Goal: Book appointment/travel/reservation

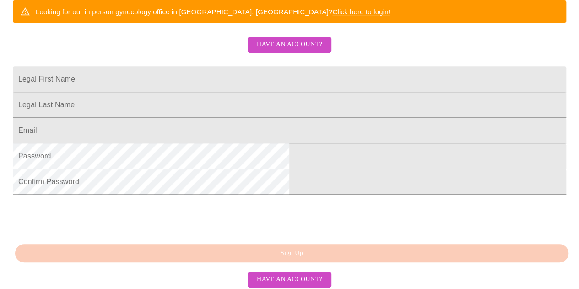
scroll to position [201, 0]
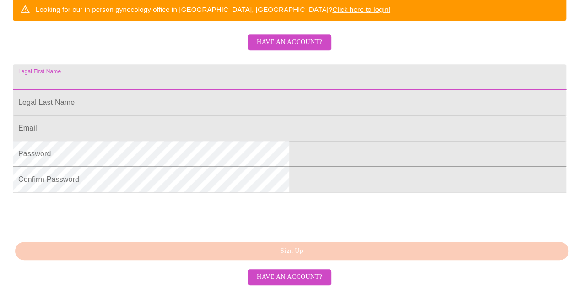
click at [199, 90] on input "Legal First Name" at bounding box center [289, 77] width 553 height 26
type input "[PERSON_NAME]"
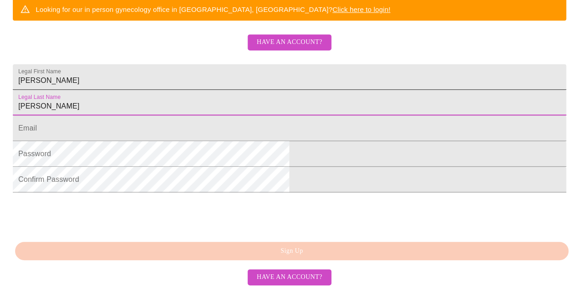
type input "[PERSON_NAME]"
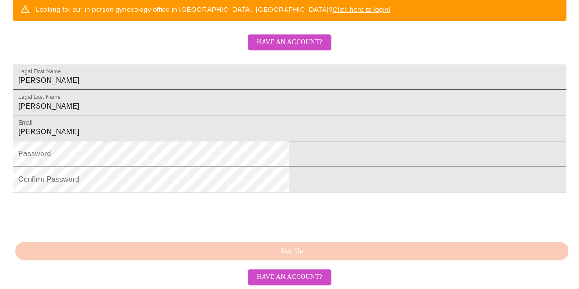
type input "[PERSON_NAME][EMAIL_ADDRESS][DOMAIN_NAME]"
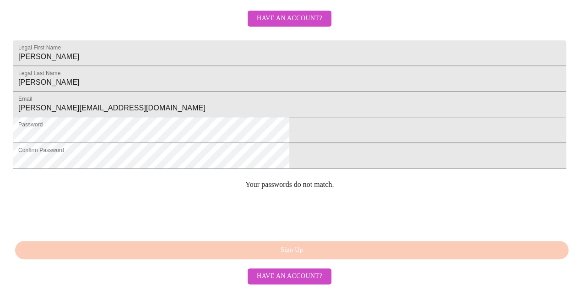
scroll to position [292, 0]
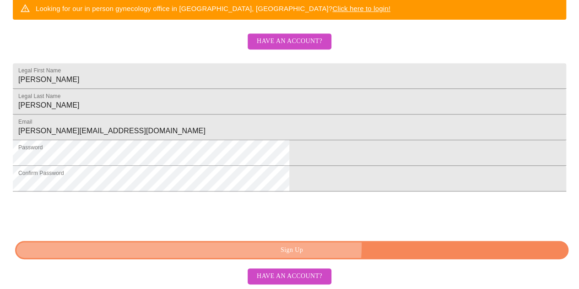
click at [326, 245] on span "Sign Up" at bounding box center [292, 249] width 532 height 11
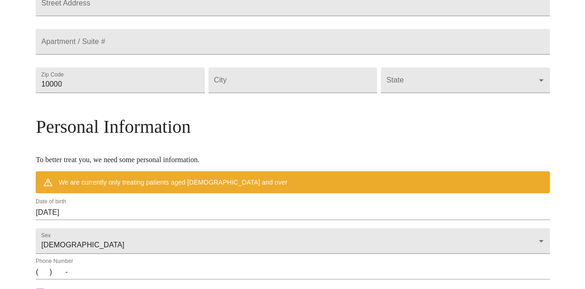
scroll to position [236, 0]
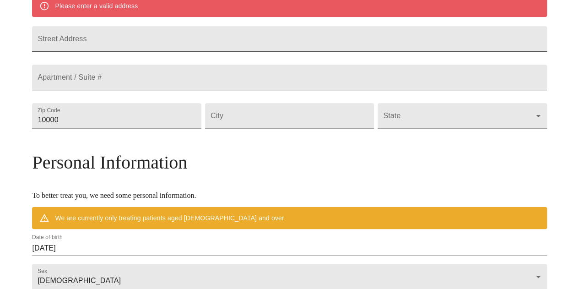
click at [132, 48] on input "Street Address" at bounding box center [289, 39] width 514 height 26
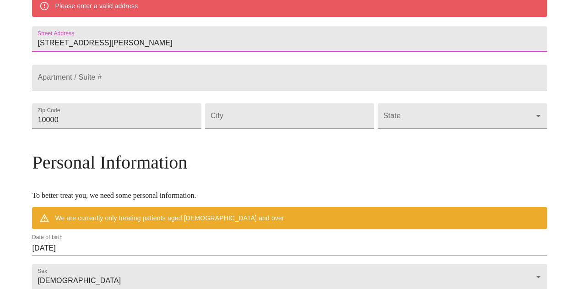
type input "[STREET_ADDRESS][PERSON_NAME]"
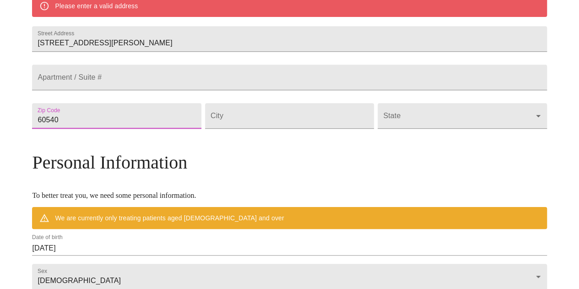
type input "60540"
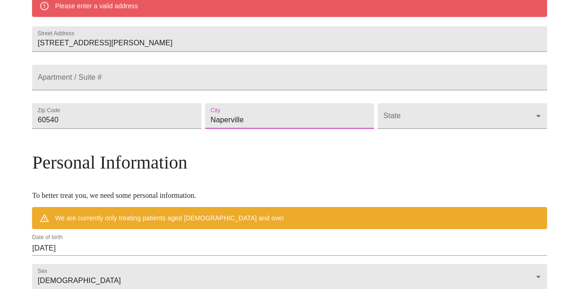
type input "Naperville"
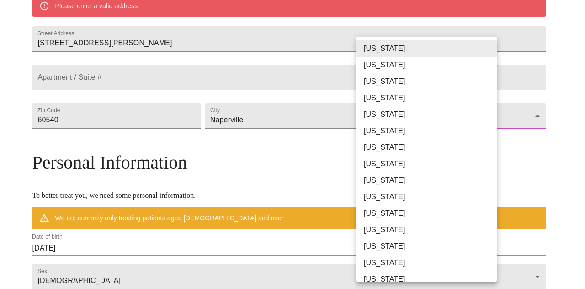
click at [388, 151] on body "MyMenopauseRx Welcome to MyMenopauseRx Since it's your first time here, you'll …" at bounding box center [293, 128] width 578 height 721
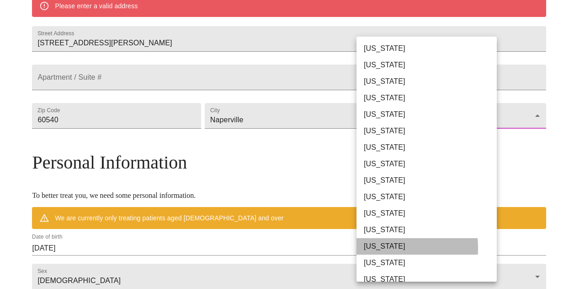
click at [371, 247] on li "[US_STATE]" at bounding box center [430, 246] width 147 height 16
type input "[US_STATE]"
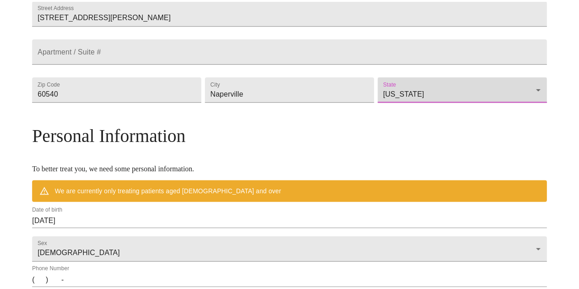
scroll to position [234, 0]
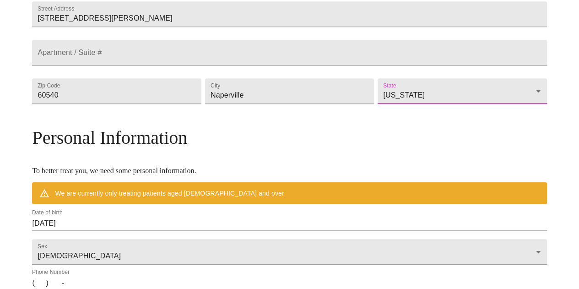
click at [546, 167] on div "MyMenopauseRx Welcome to MyMenopauseRx Since it's your first time here, you'll …" at bounding box center [289, 116] width 514 height 695
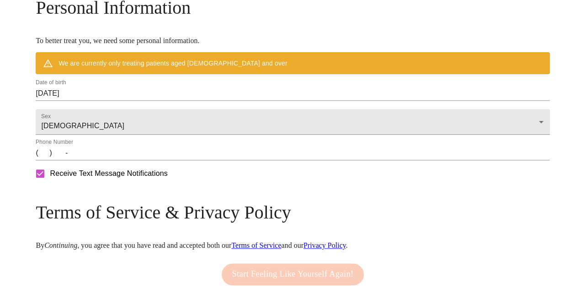
scroll to position [381, 0]
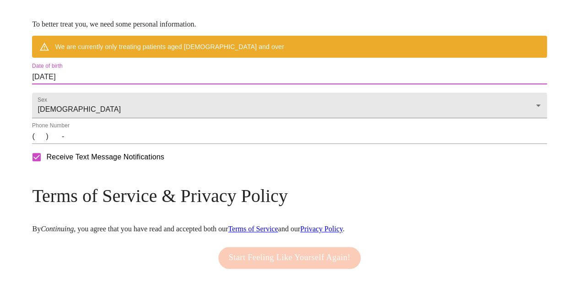
click at [140, 84] on input "[DATE]" at bounding box center [289, 77] width 514 height 15
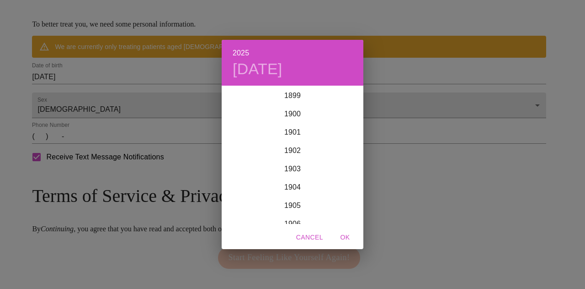
scroll to position [2250, 0]
click at [365, 104] on div "2025 [DATE] 1900 1901 1902 1903 1904 1905 1906 1907 1908 1909 1910 1911 1912 19…" at bounding box center [292, 144] width 585 height 289
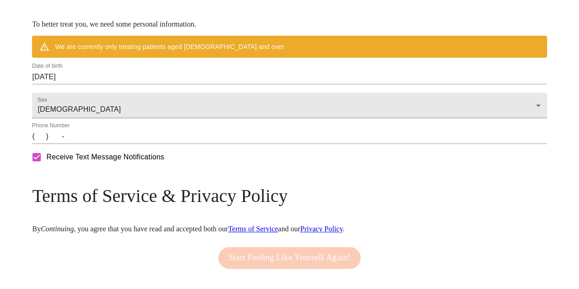
click at [208, 113] on form "Sex [DEMOGRAPHIC_DATA] [DEMOGRAPHIC_DATA]" at bounding box center [289, 103] width 514 height 30
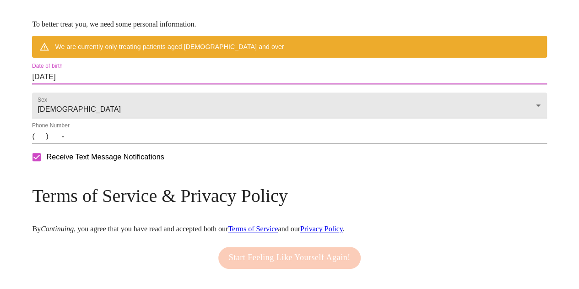
click at [204, 84] on input "[DATE]" at bounding box center [289, 77] width 514 height 15
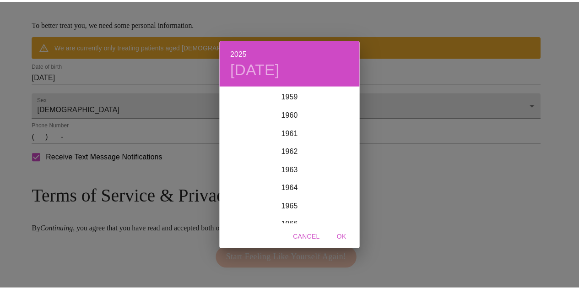
scroll to position [1091, 0]
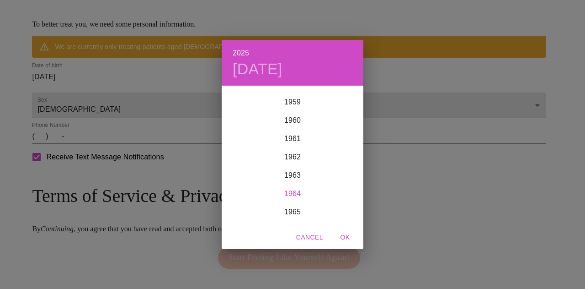
click at [295, 193] on div "1964" at bounding box center [293, 193] width 142 height 18
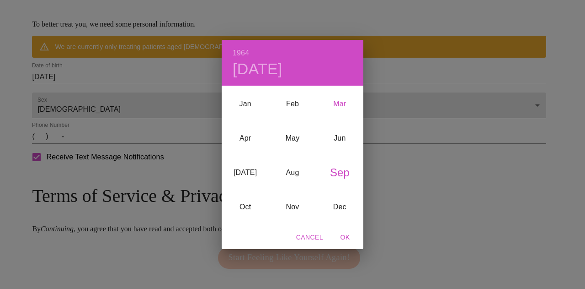
click at [341, 103] on div "Mar" at bounding box center [339, 103] width 47 height 34
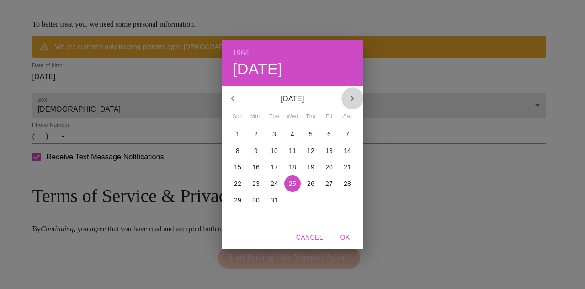
click at [355, 99] on icon "button" at bounding box center [352, 98] width 11 height 11
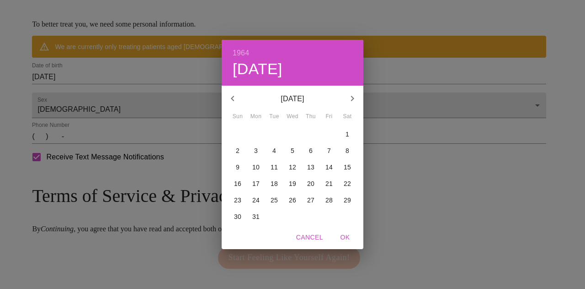
click at [355, 99] on icon "button" at bounding box center [352, 98] width 11 height 11
click at [348, 183] on p "26" at bounding box center [347, 183] width 7 height 9
click at [344, 236] on span "OK" at bounding box center [345, 236] width 22 height 11
type input "[DATE]"
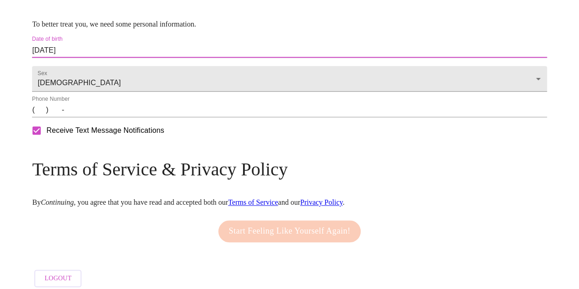
click at [104, 117] on input "(   )    -" at bounding box center [289, 109] width 514 height 15
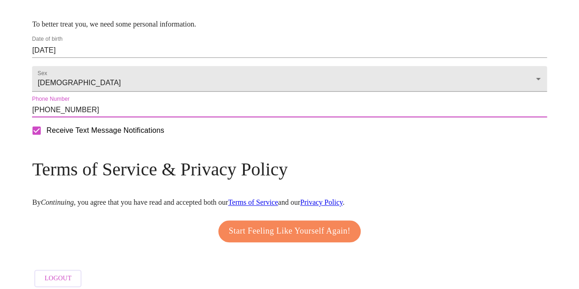
type input "[PHONE_NUMBER]"
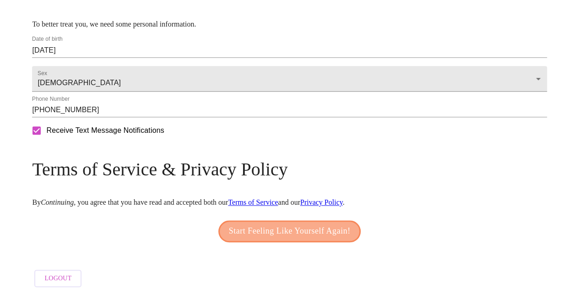
click at [242, 238] on span "Start Feeling Like Yourself Again!" at bounding box center [290, 231] width 122 height 15
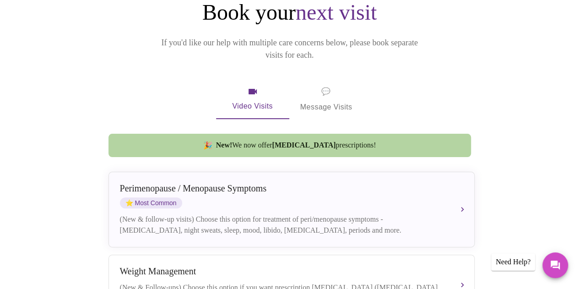
scroll to position [164, 0]
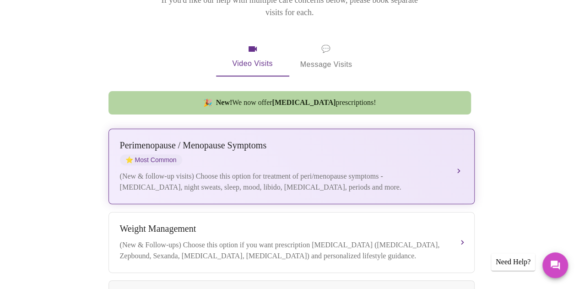
click at [233, 142] on div "[MEDICAL_DATA] / Menopause Symptoms ⭐ Most Common" at bounding box center [282, 152] width 325 height 25
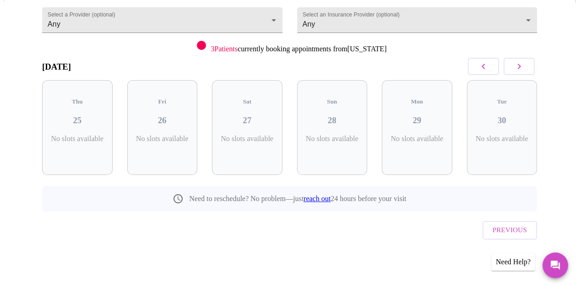
scroll to position [83, 0]
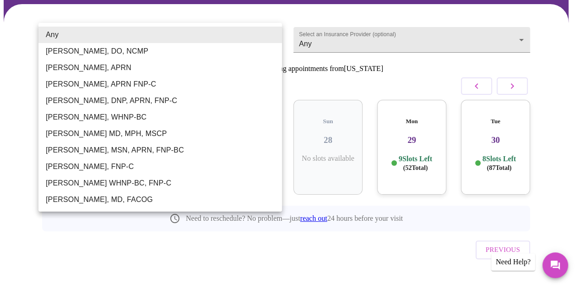
click at [142, 32] on body "MyMenopauseRx Appointments Messaging Labs Uploads Medications Community Refer a…" at bounding box center [289, 112] width 571 height 384
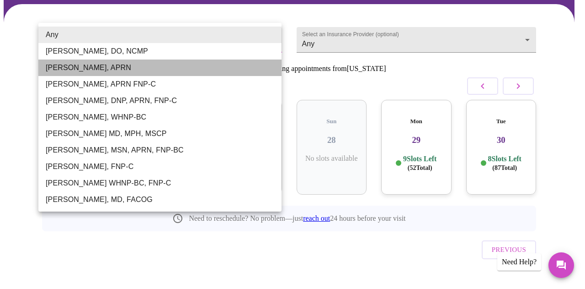
click at [79, 66] on li "[PERSON_NAME], APRN" at bounding box center [159, 67] width 243 height 16
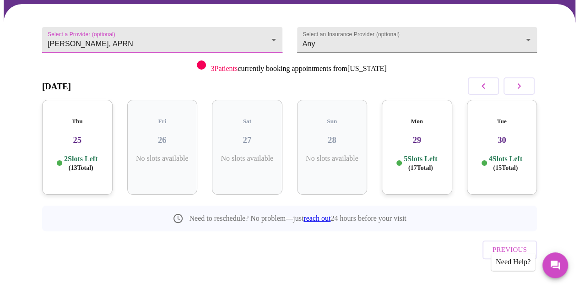
click at [99, 36] on body "MyMenopauseRx Appointments Messaging Labs Uploads Medications Community Refer a…" at bounding box center [289, 112] width 571 height 384
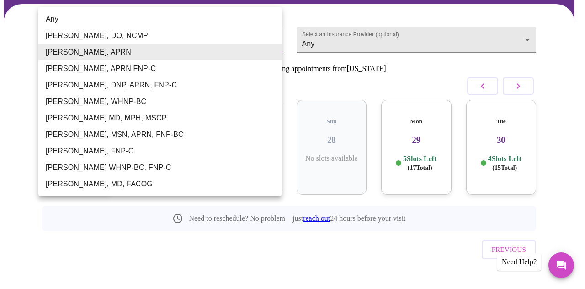
click at [29, 139] on div at bounding box center [292, 144] width 585 height 289
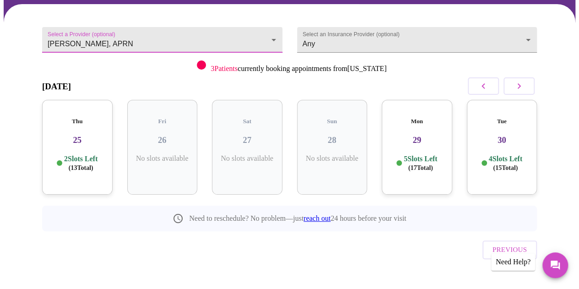
click at [145, 38] on body "MyMenopauseRx Appointments Messaging Labs Uploads Medications Community Refer a…" at bounding box center [289, 112] width 571 height 384
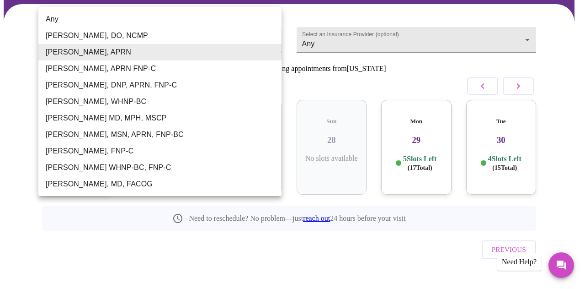
click at [92, 138] on li "[PERSON_NAME], MSN, APRN, FNP-BC" at bounding box center [159, 134] width 243 height 16
type input "[PERSON_NAME], MSN, APRN, FNP-BC"
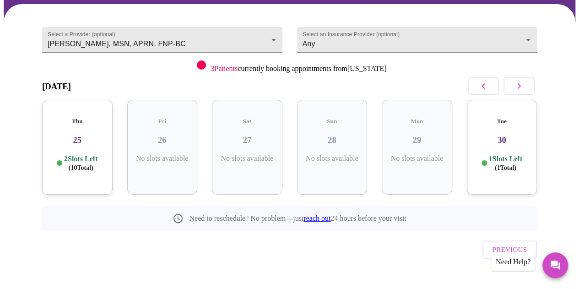
click at [116, 231] on div "Previous" at bounding box center [289, 247] width 494 height 32
click at [524, 84] on icon "button" at bounding box center [518, 85] width 11 height 11
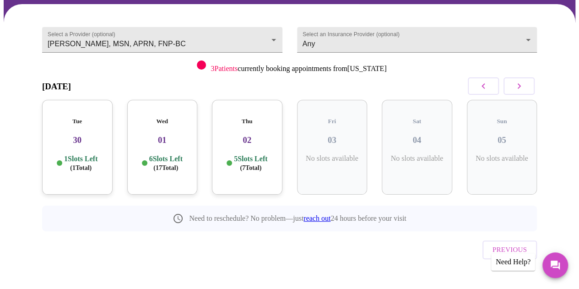
click at [166, 154] on p "6 Slots Left ( 17 Total)" at bounding box center [165, 163] width 33 height 18
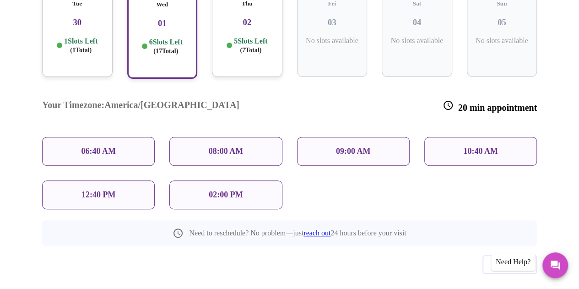
scroll to position [202, 0]
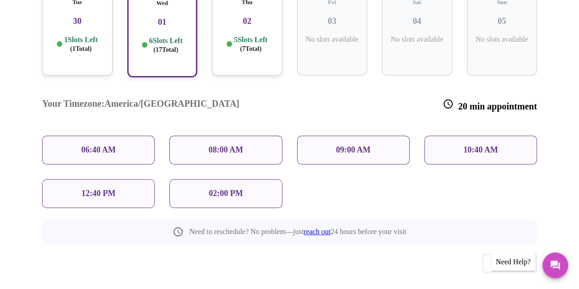
click at [215, 188] on p "02:00 PM" at bounding box center [226, 193] width 34 height 10
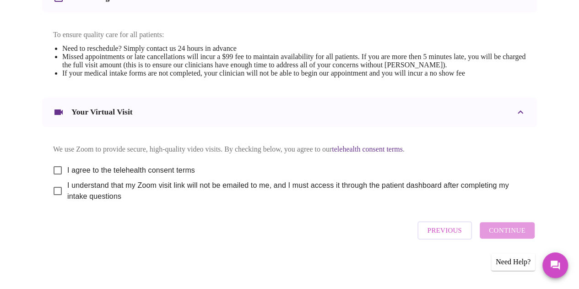
scroll to position [390, 0]
click at [52, 168] on input "I agree to the telehealth consent terms" at bounding box center [57, 170] width 19 height 19
checkbox input "true"
click at [55, 189] on input "I understand that my Zoom visit link will not be emailed to me, and I must acce…" at bounding box center [57, 190] width 19 height 19
checkbox input "true"
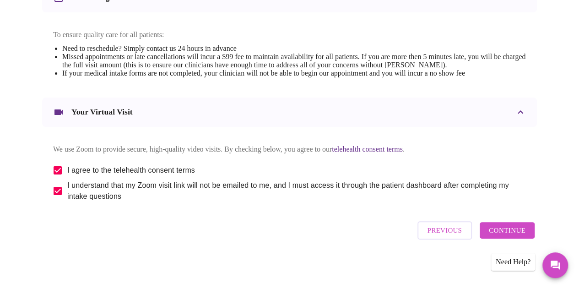
click at [502, 231] on span "Continue" at bounding box center [506, 230] width 37 height 12
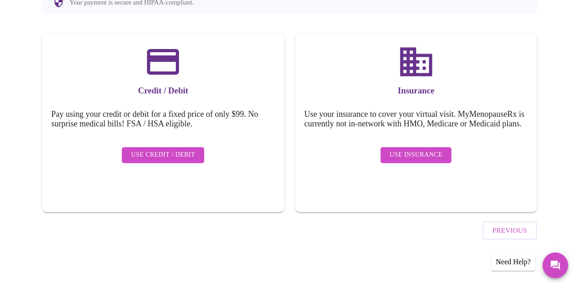
scroll to position [113, 0]
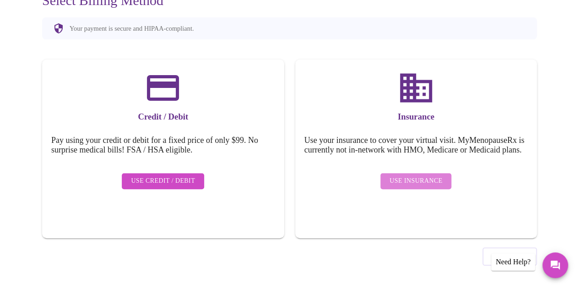
click at [430, 185] on span "Use Insurance" at bounding box center [415, 180] width 53 height 11
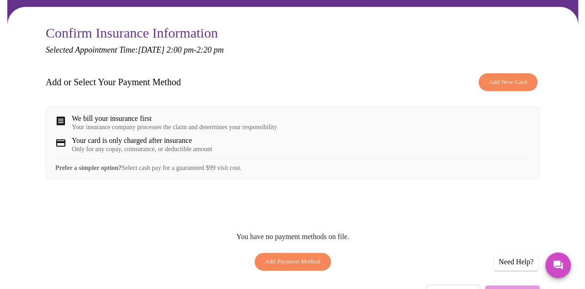
scroll to position [84, 0]
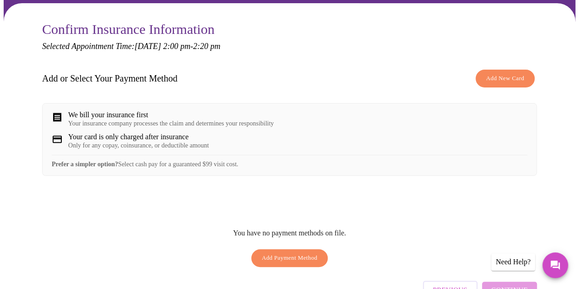
click at [509, 78] on span "Add New Card" at bounding box center [505, 78] width 38 height 11
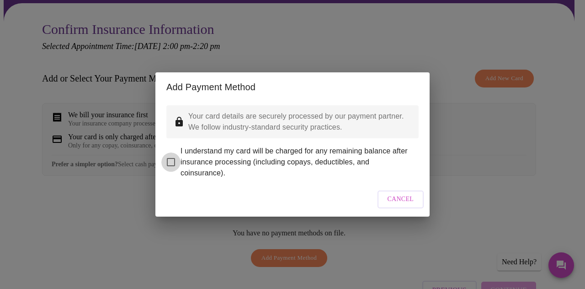
click at [173, 156] on input "I understand my card will be charged for any remaining balance after insurance …" at bounding box center [170, 161] width 19 height 19
checkbox input "true"
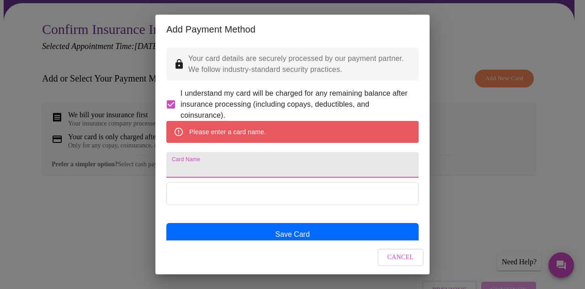
click at [211, 177] on input "Card Name" at bounding box center [292, 165] width 252 height 26
click at [209, 177] on input "Card Name" at bounding box center [292, 165] width 252 height 26
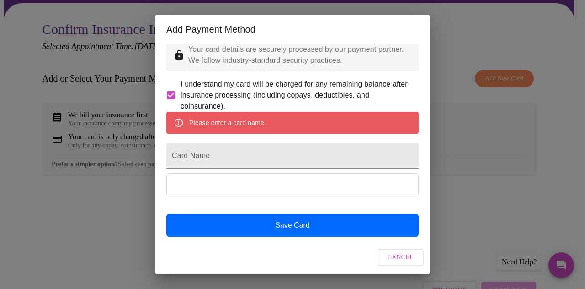
scroll to position [33, 0]
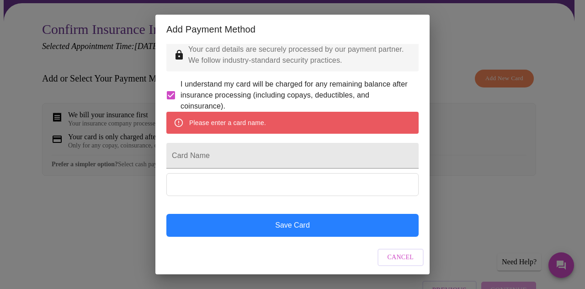
click at [295, 224] on button "Save Card" at bounding box center [292, 225] width 252 height 23
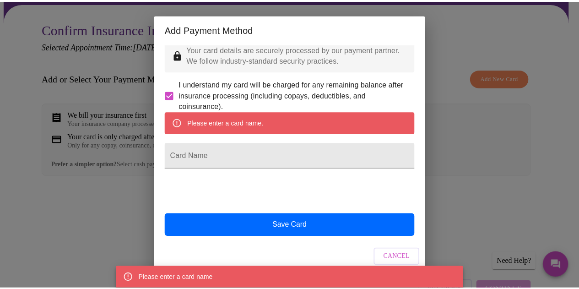
scroll to position [0, 0]
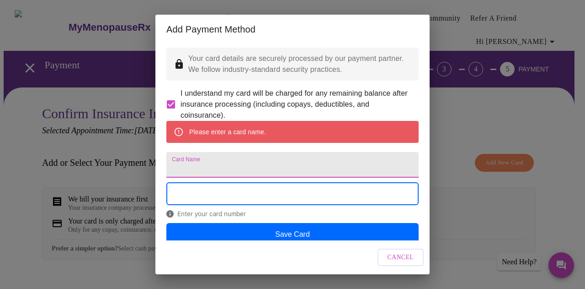
click at [199, 177] on input "Card Name" at bounding box center [292, 165] width 252 height 26
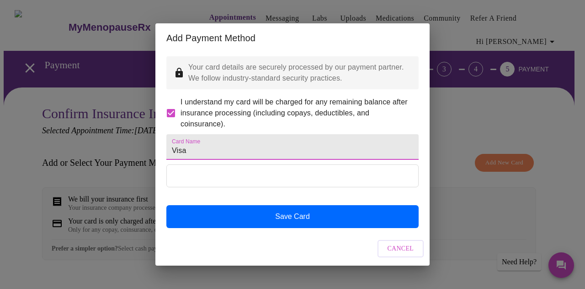
click at [171, 153] on input "Visa" at bounding box center [292, 147] width 252 height 26
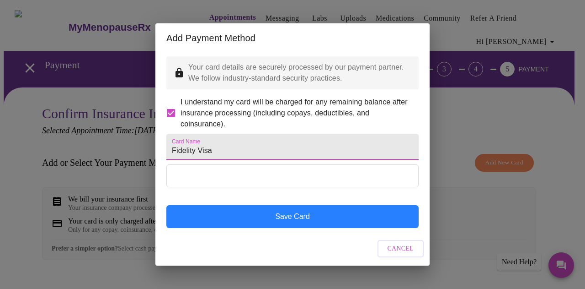
type input "Fidelity Visa"
click at [270, 228] on button "Save Card" at bounding box center [292, 216] width 252 height 23
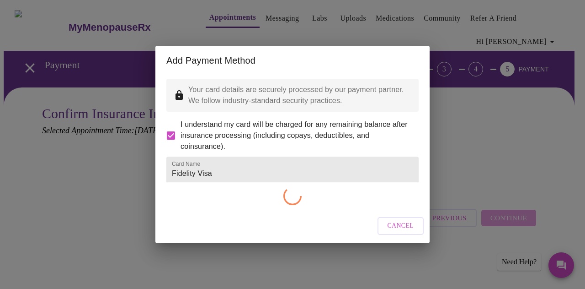
checkbox input "false"
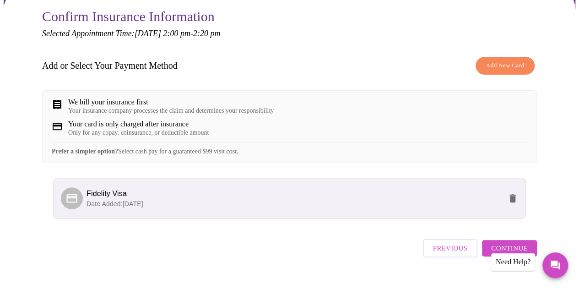
scroll to position [121, 0]
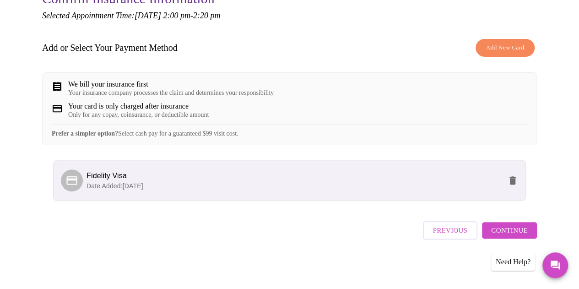
click at [515, 232] on span "Continue" at bounding box center [509, 230] width 37 height 12
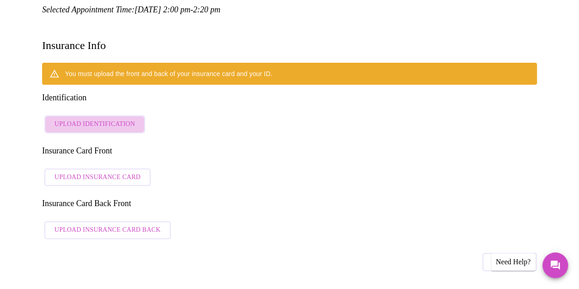
click at [107, 118] on span "Upload Identification" at bounding box center [94, 123] width 80 height 11
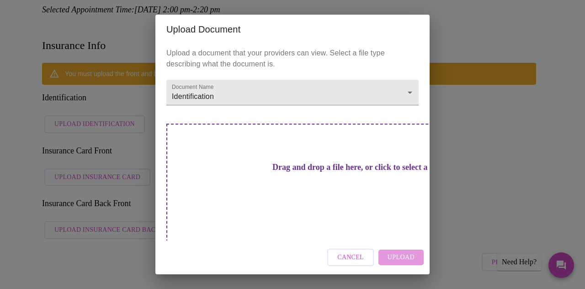
click at [227, 70] on p "Upload a document that your providers can view. Select a file type describing w…" at bounding box center [292, 59] width 252 height 22
click at [354, 252] on span "Cancel" at bounding box center [351, 257] width 27 height 11
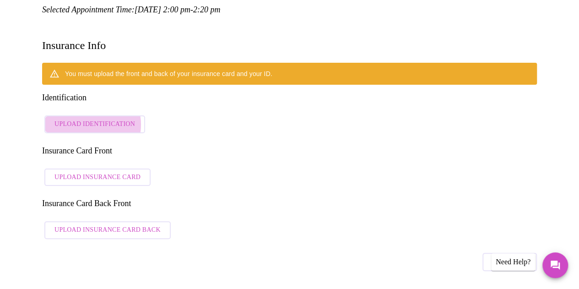
click at [85, 118] on span "Upload Identification" at bounding box center [94, 123] width 80 height 11
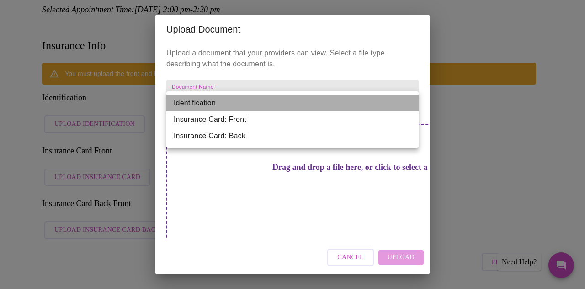
click at [242, 102] on li "Identification" at bounding box center [292, 103] width 252 height 16
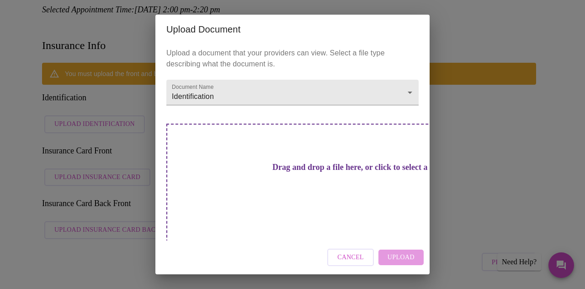
click at [262, 169] on h3 "Drag and drop a file here, or click to select a file" at bounding box center [357, 167] width 252 height 10
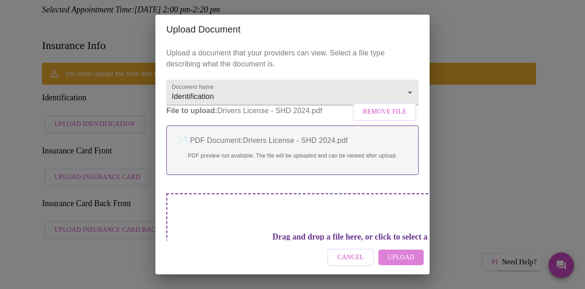
click at [402, 256] on span "Upload" at bounding box center [401, 257] width 27 height 11
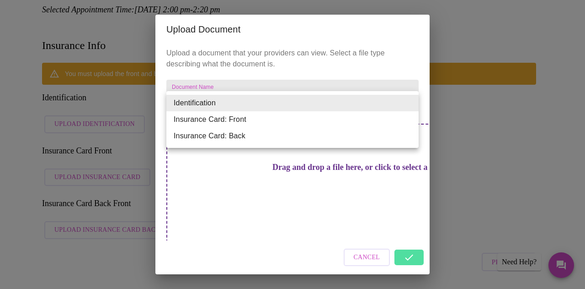
click at [283, 119] on li "Insurance Card: Front" at bounding box center [292, 119] width 252 height 16
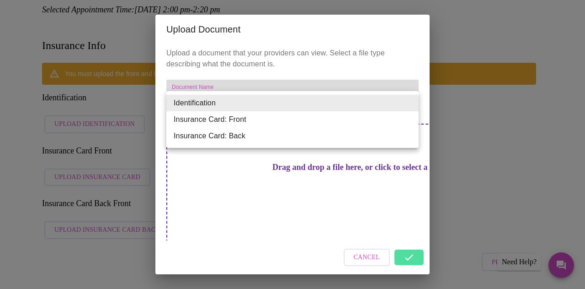
type input "Insurance Card: Front"
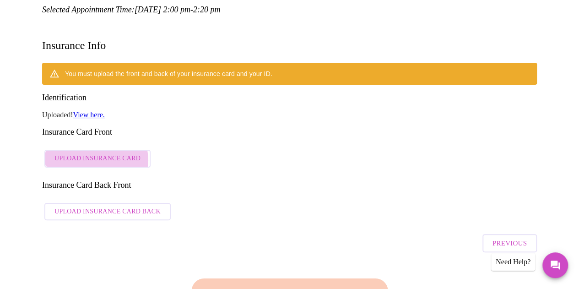
click at [92, 153] on span "Upload Insurance Card" at bounding box center [97, 158] width 86 height 11
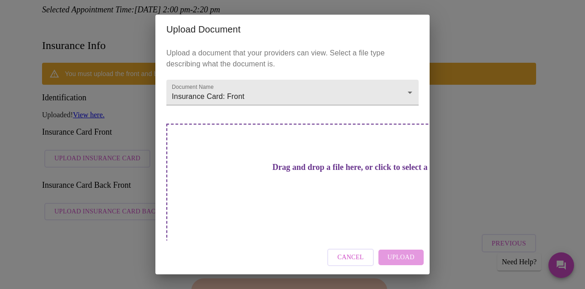
click at [328, 172] on h3 "Drag and drop a file here, or click to select a file" at bounding box center [357, 167] width 252 height 10
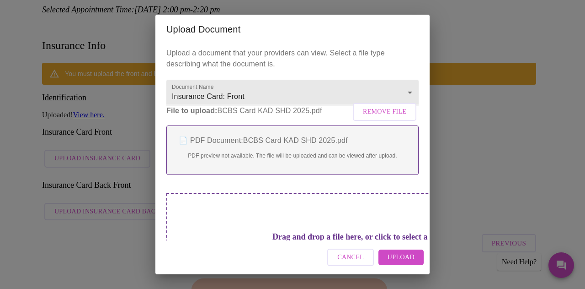
click at [400, 254] on span "Upload" at bounding box center [401, 257] width 27 height 11
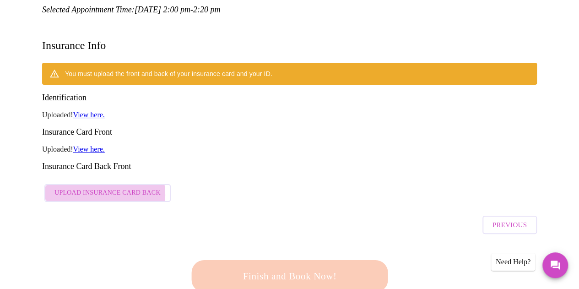
click at [91, 187] on span "Upload Insurance Card Back" at bounding box center [107, 192] width 106 height 11
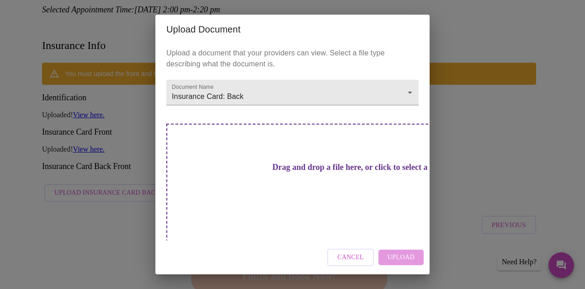
click at [252, 167] on h3 "Drag and drop a file here, or click to select a file" at bounding box center [357, 167] width 252 height 10
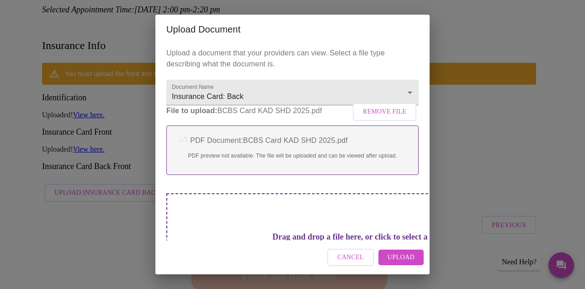
click at [402, 257] on span "Upload" at bounding box center [401, 257] width 27 height 11
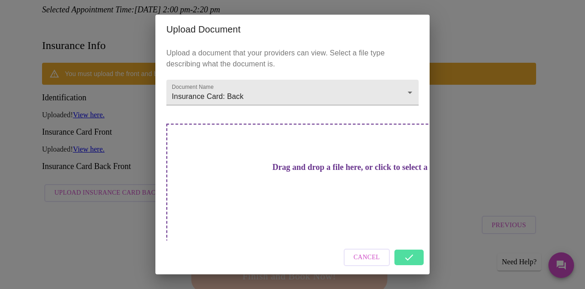
click at [407, 247] on div "Cancel" at bounding box center [293, 257] width 274 height 34
click at [408, 247] on div "Cancel" at bounding box center [293, 257] width 274 height 34
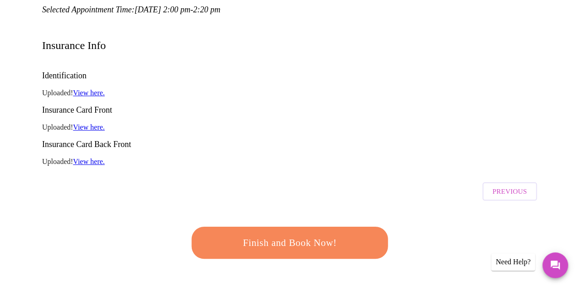
click at [535, 35] on div "Insurance Info" at bounding box center [289, 45] width 494 height 34
click at [297, 234] on span "Finish and Book Now!" at bounding box center [289, 242] width 169 height 17
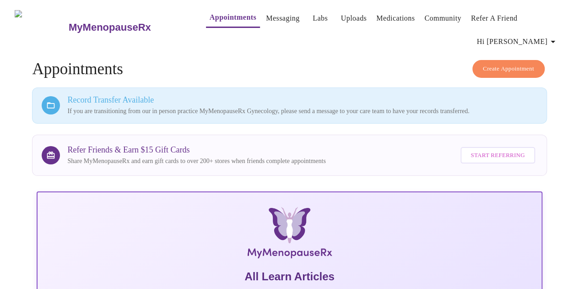
click at [214, 12] on link "Appointments" at bounding box center [232, 17] width 47 height 13
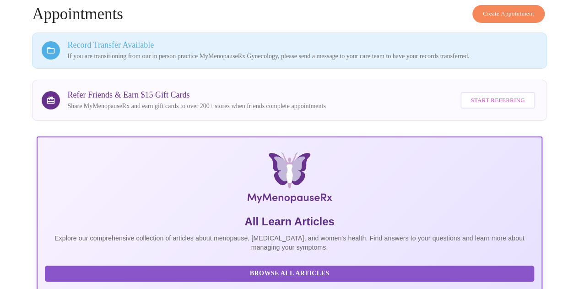
scroll to position [73, 0]
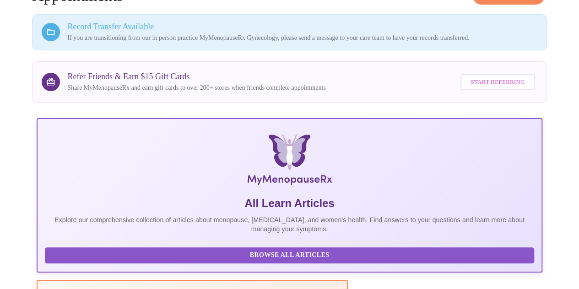
click at [157, 83] on p "Share MyMenopauseRx and earn gift cards to over 200+ stores when friends comple…" at bounding box center [196, 87] width 258 height 9
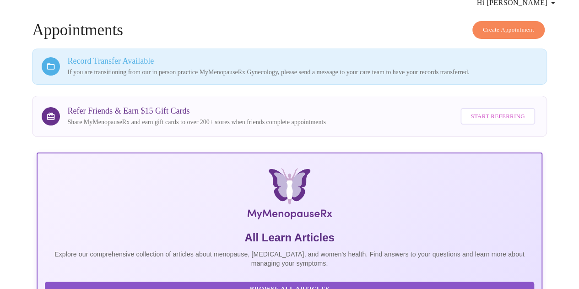
scroll to position [0, 0]
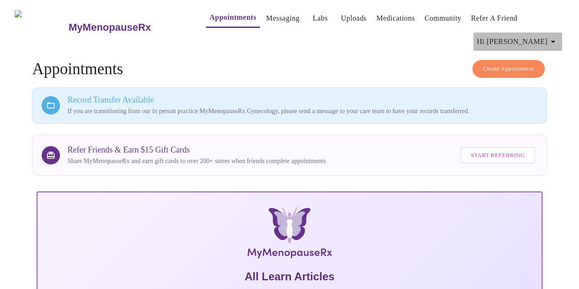
click at [557, 39] on icon "button" at bounding box center [552, 41] width 11 height 11
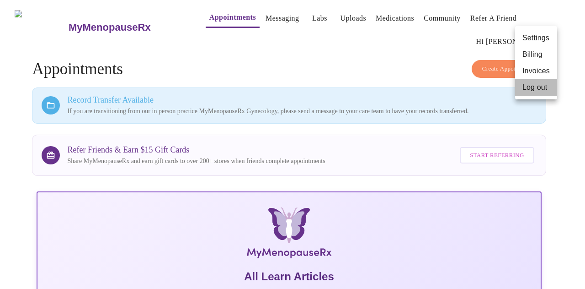
click at [539, 91] on li "Log out" at bounding box center [536, 87] width 42 height 16
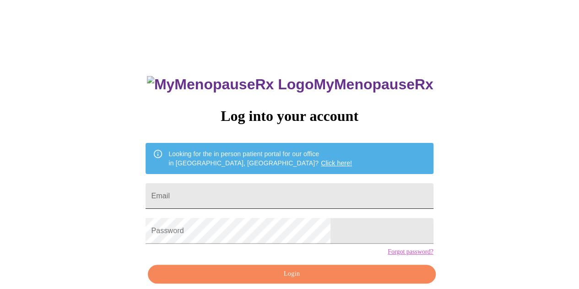
click at [266, 193] on input "Email" at bounding box center [288, 196] width 287 height 26
click at [523, 152] on div "MyMenopauseRx Log into your account Looking for the in person patient portal fo…" at bounding box center [289, 177] width 571 height 346
click at [241, 201] on input "Email" at bounding box center [288, 196] width 287 height 26
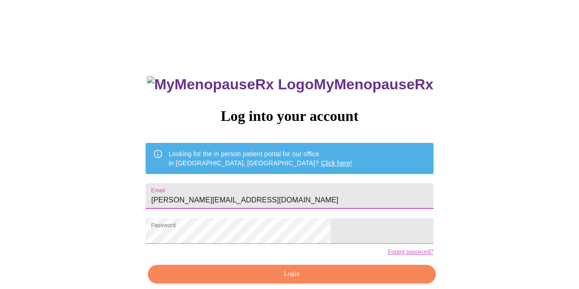
type input "[PERSON_NAME][EMAIL_ADDRESS][DOMAIN_NAME]"
click at [445, 238] on div "MyMenopauseRx Log into your account Looking for the in person patient portal fo…" at bounding box center [289, 177] width 571 height 346
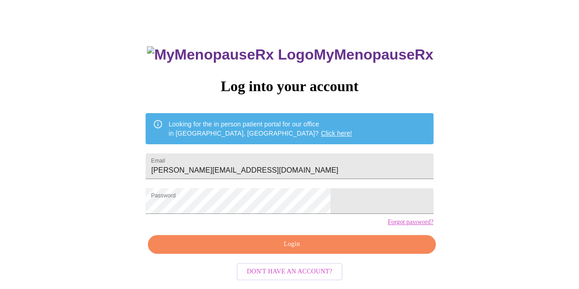
scroll to position [33, 0]
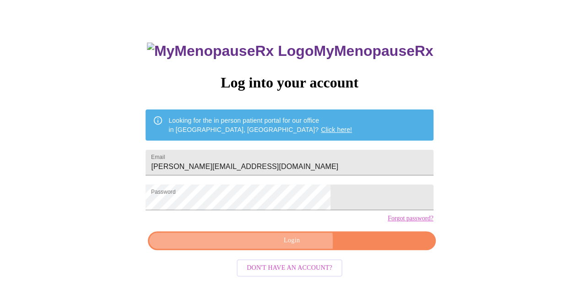
click at [251, 246] on span "Login" at bounding box center [291, 240] width 266 height 11
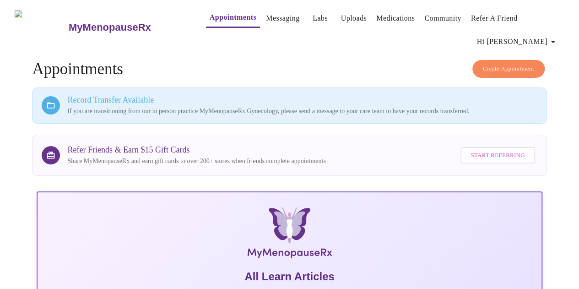
click at [549, 14] on span "Appointments Messaging Labs Uploads Medications Community Refer a Friend Hi [PE…" at bounding box center [376, 27] width 376 height 47
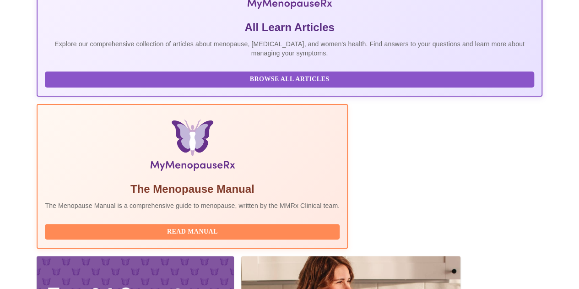
scroll to position [271, 0]
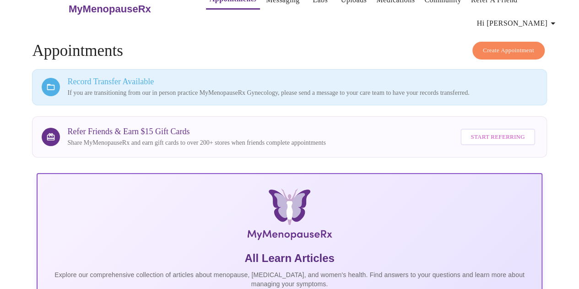
scroll to position [0, 0]
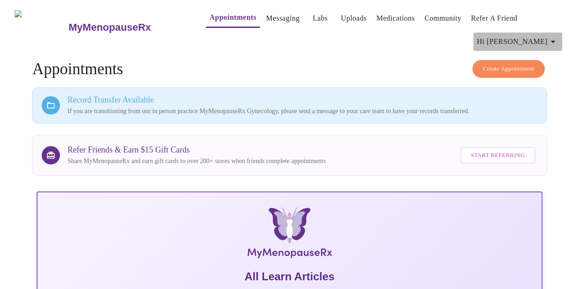
click at [555, 41] on icon "button" at bounding box center [552, 42] width 5 height 2
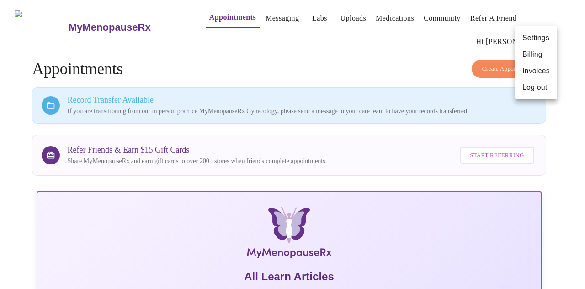
click at [540, 87] on li "Log out" at bounding box center [536, 87] width 42 height 16
